Goal: Information Seeking & Learning: Learn about a topic

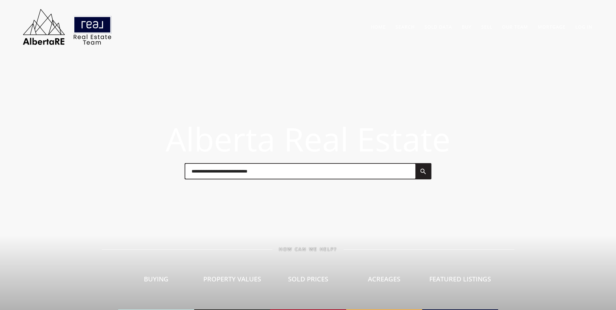
click at [215, 174] on input "text" at bounding box center [300, 171] width 230 height 15
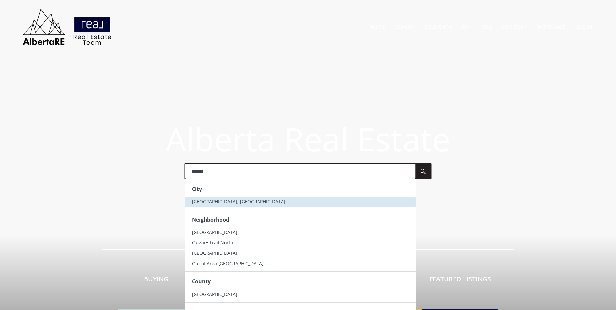
type input "*******"
click at [207, 203] on span "[GEOGRAPHIC_DATA], [GEOGRAPHIC_DATA]" at bounding box center [237, 201] width 93 height 6
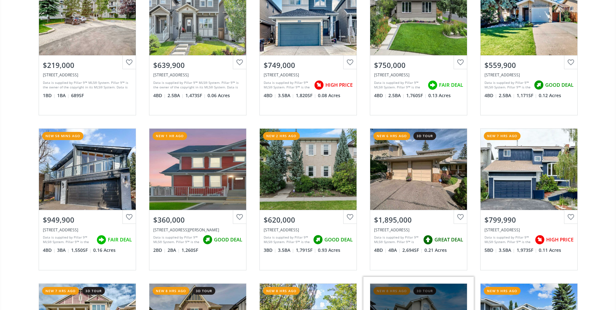
scroll to position [292, 0]
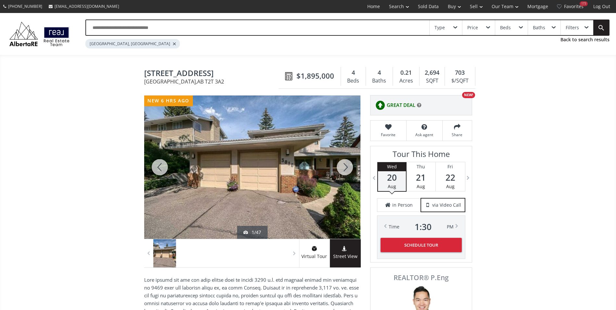
click at [349, 161] on div at bounding box center [344, 166] width 31 height 143
click at [351, 163] on div at bounding box center [344, 166] width 31 height 143
click at [350, 164] on div at bounding box center [344, 166] width 31 height 143
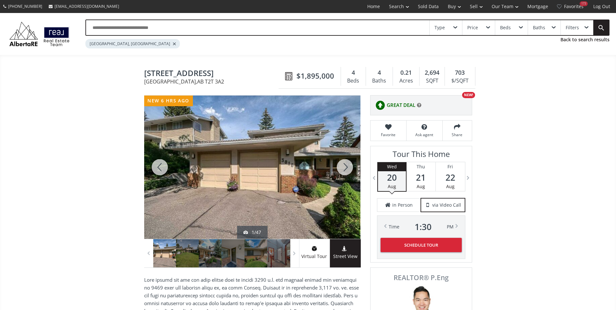
click at [350, 167] on div at bounding box center [344, 166] width 31 height 143
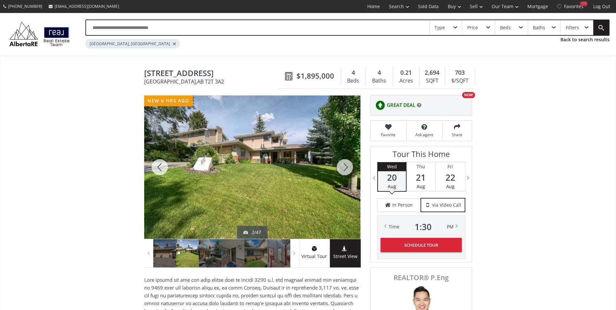
click at [345, 166] on div at bounding box center [344, 166] width 31 height 143
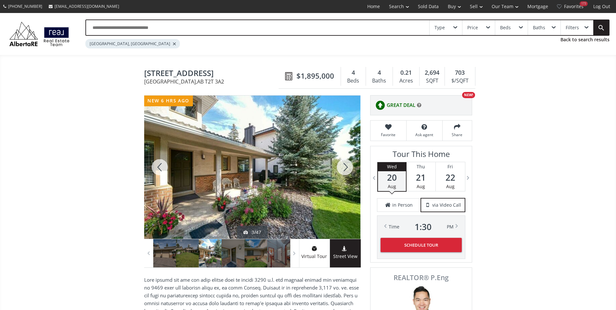
click at [346, 169] on div at bounding box center [344, 166] width 31 height 143
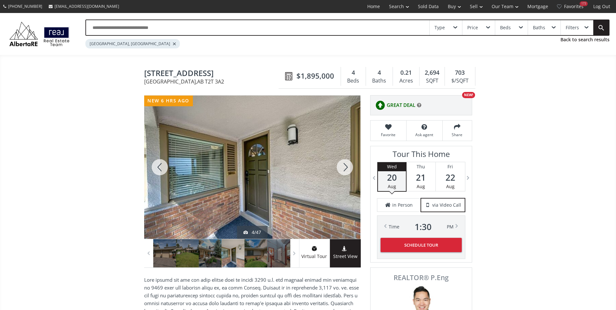
click at [346, 169] on div at bounding box center [344, 166] width 31 height 143
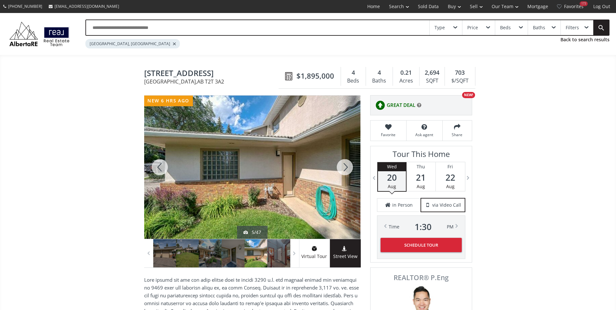
click at [346, 169] on div at bounding box center [344, 166] width 31 height 143
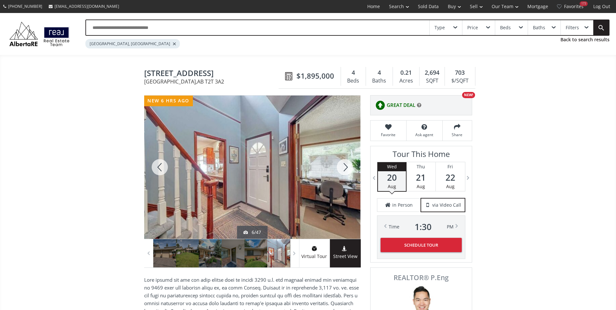
click at [345, 171] on div at bounding box center [344, 166] width 31 height 143
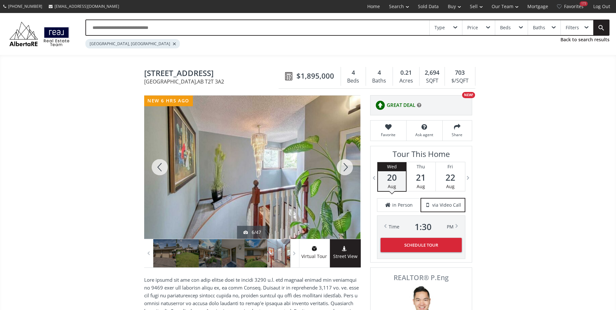
click at [345, 171] on div at bounding box center [344, 166] width 31 height 143
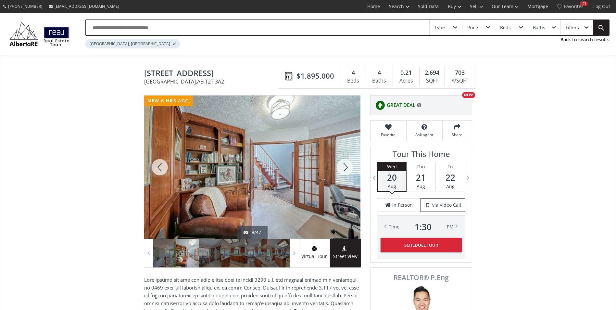
click at [345, 171] on div at bounding box center [344, 166] width 31 height 143
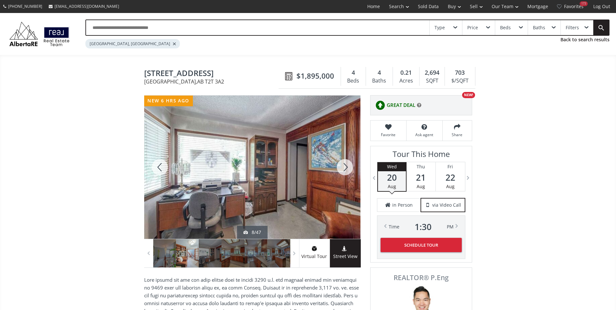
click at [345, 171] on div at bounding box center [344, 166] width 31 height 143
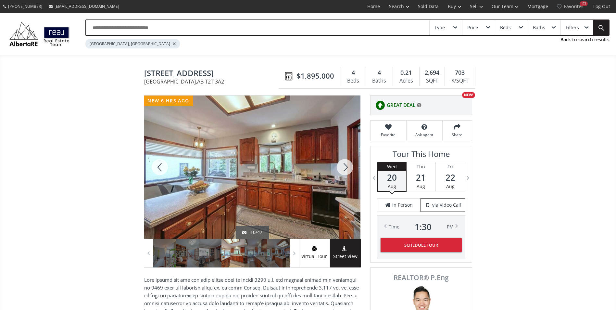
click at [345, 172] on div at bounding box center [344, 166] width 31 height 143
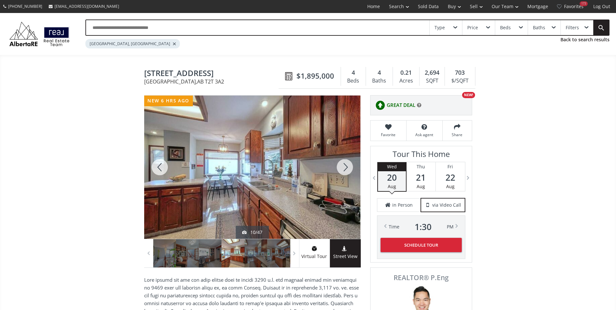
click at [345, 172] on div at bounding box center [344, 166] width 31 height 143
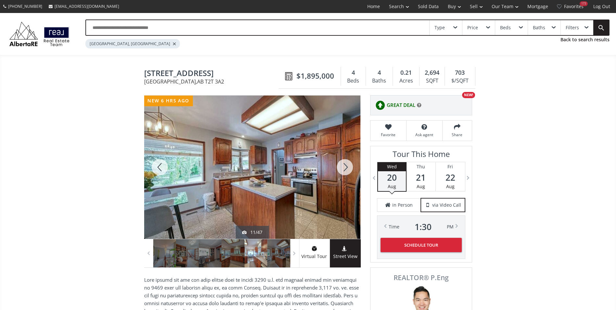
click at [345, 172] on div at bounding box center [344, 166] width 31 height 143
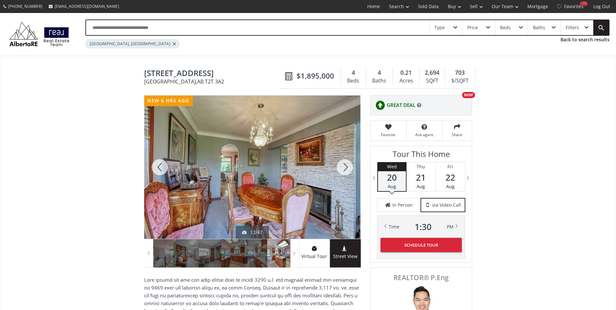
click at [345, 172] on div at bounding box center [344, 166] width 31 height 143
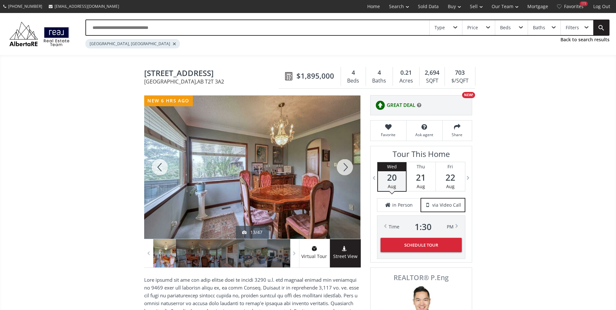
click at [345, 172] on div at bounding box center [344, 166] width 31 height 143
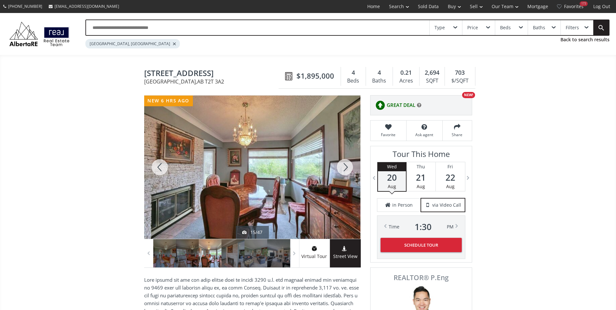
click at [345, 172] on div at bounding box center [344, 166] width 31 height 143
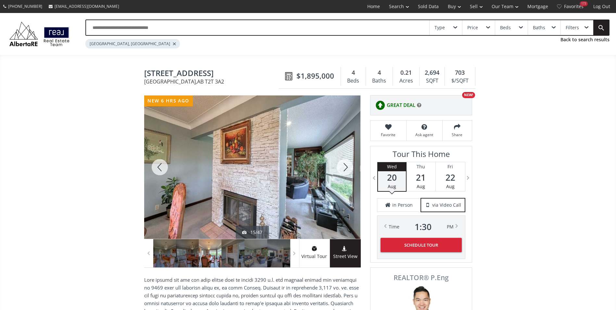
click at [345, 172] on div at bounding box center [344, 166] width 31 height 143
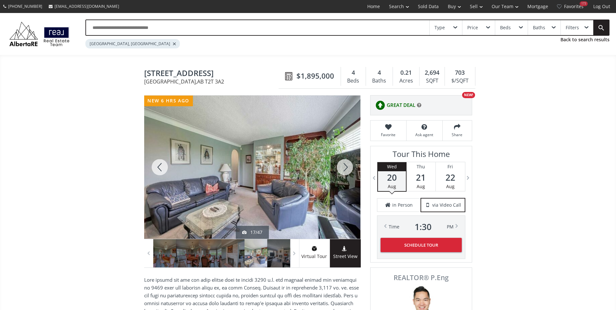
click at [345, 172] on div at bounding box center [344, 166] width 31 height 143
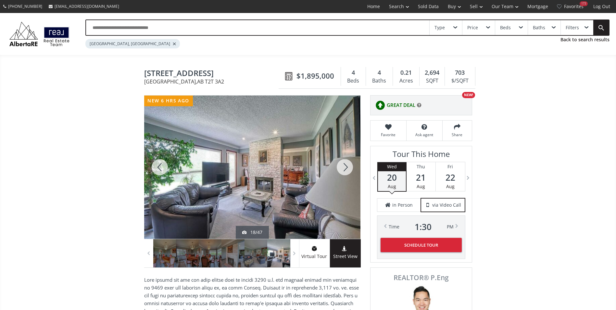
click at [345, 172] on div at bounding box center [344, 166] width 31 height 143
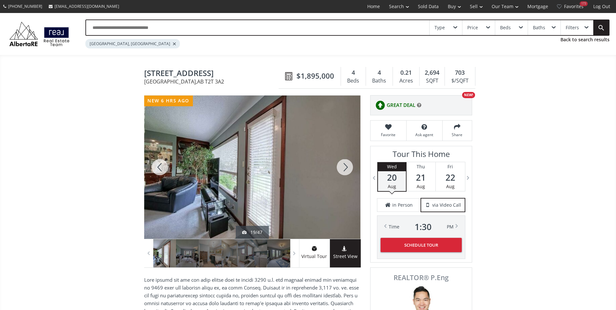
click at [345, 172] on div at bounding box center [344, 166] width 31 height 143
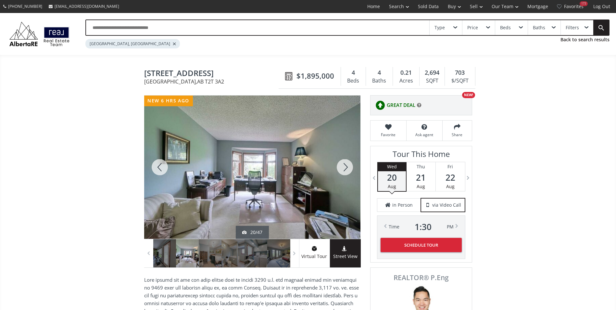
click at [345, 172] on div at bounding box center [344, 166] width 31 height 143
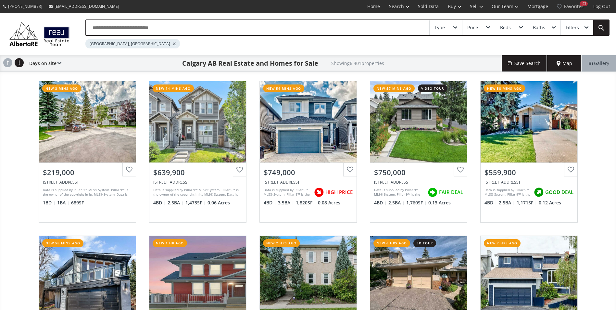
click at [153, 22] on input "text" at bounding box center [257, 27] width 343 height 15
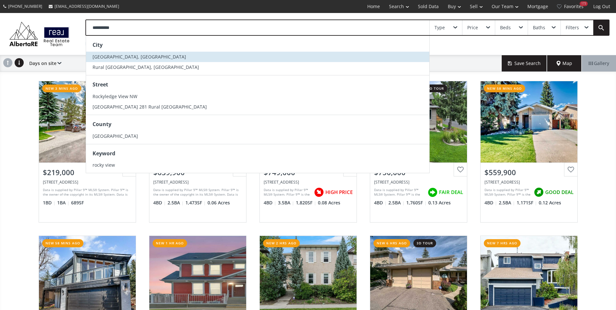
type input "**********"
click at [161, 55] on li "[GEOGRAPHIC_DATA], [GEOGRAPHIC_DATA]" at bounding box center [257, 57] width 343 height 10
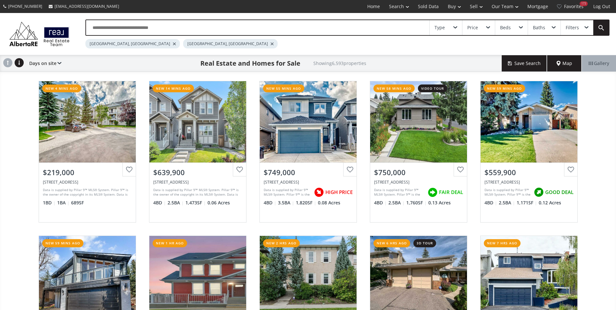
click at [173, 44] on div at bounding box center [174, 44] width 3 height 3
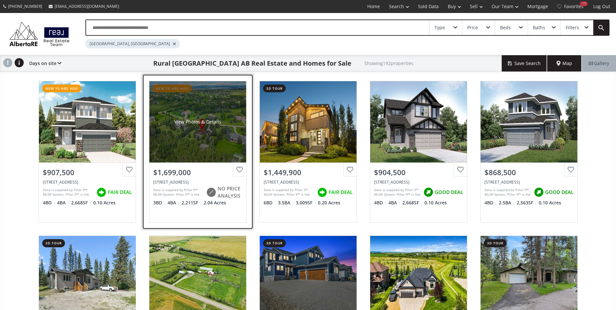
click at [210, 127] on div "View Photos & Details" at bounding box center [197, 121] width 97 height 81
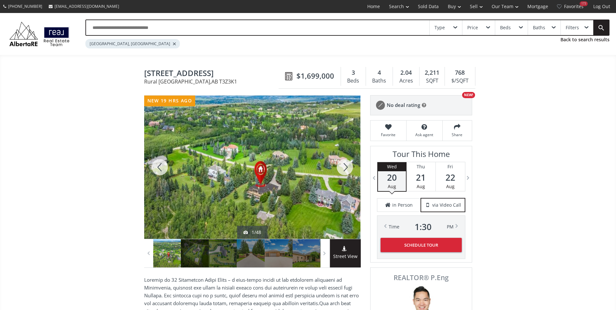
click at [345, 162] on div at bounding box center [344, 166] width 31 height 143
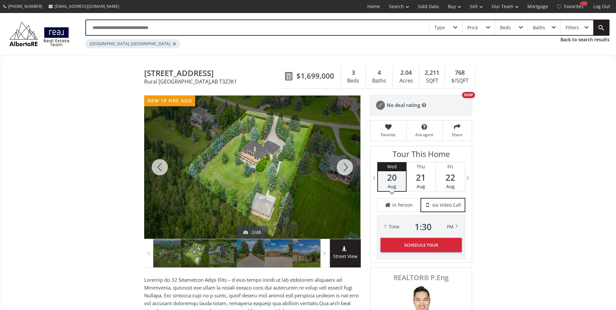
click at [343, 166] on div at bounding box center [344, 166] width 31 height 143
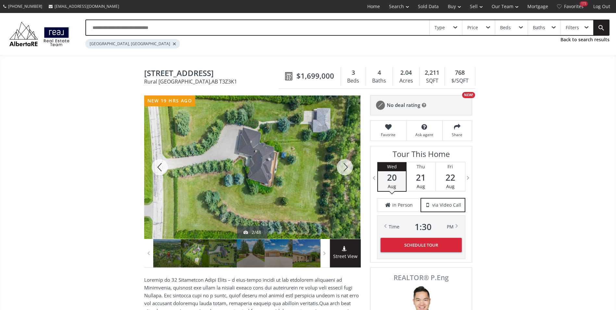
click at [343, 166] on div at bounding box center [344, 166] width 31 height 143
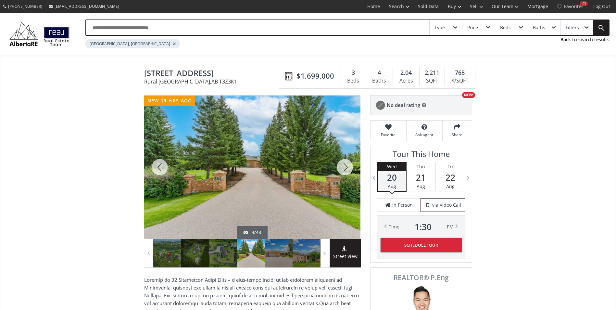
click at [343, 166] on div at bounding box center [344, 166] width 31 height 143
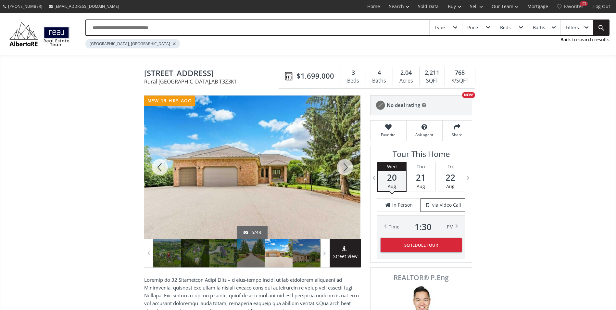
click at [343, 166] on div at bounding box center [344, 166] width 31 height 143
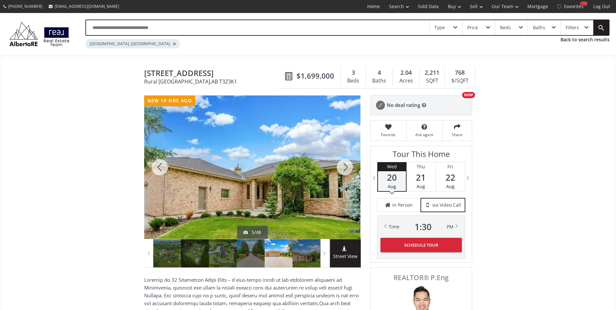
click at [343, 166] on div at bounding box center [344, 166] width 31 height 143
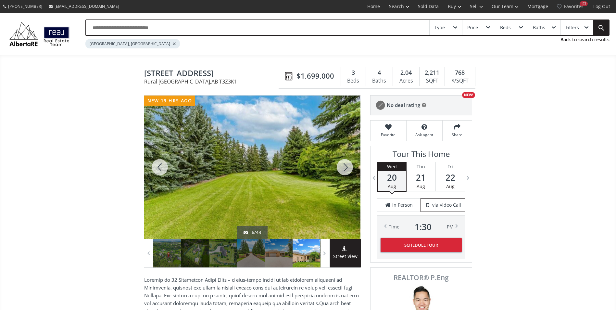
click at [343, 166] on div at bounding box center [344, 166] width 31 height 143
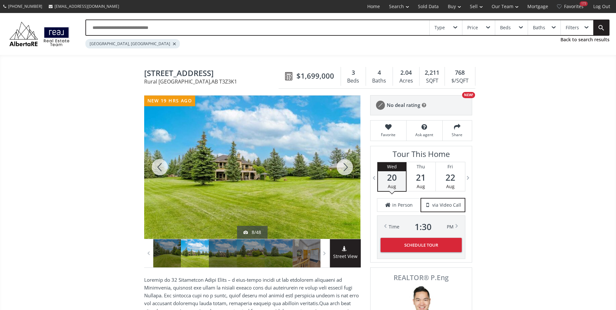
click at [343, 166] on div at bounding box center [344, 166] width 31 height 143
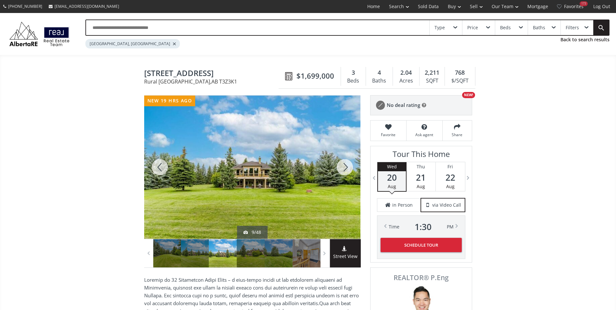
click at [343, 166] on div at bounding box center [344, 166] width 31 height 143
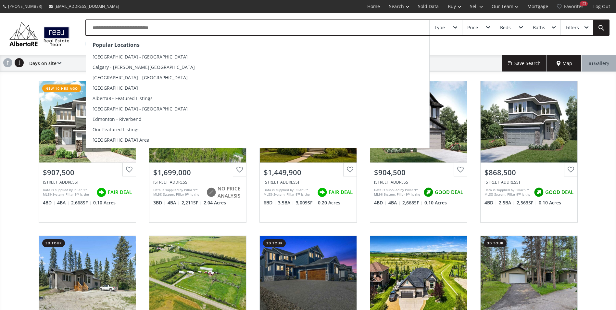
click at [390, 25] on input "text" at bounding box center [257, 27] width 343 height 15
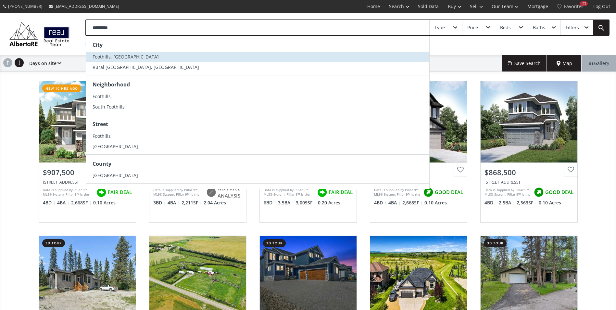
type input "*********"
click at [132, 58] on li "Foothills, [GEOGRAPHIC_DATA]" at bounding box center [257, 57] width 343 height 10
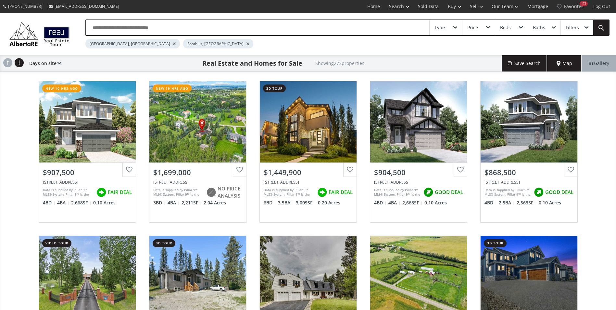
click at [137, 44] on div "[GEOGRAPHIC_DATA], [GEOGRAPHIC_DATA]" at bounding box center [132, 43] width 94 height 9
